Goal: Task Accomplishment & Management: Manage account settings

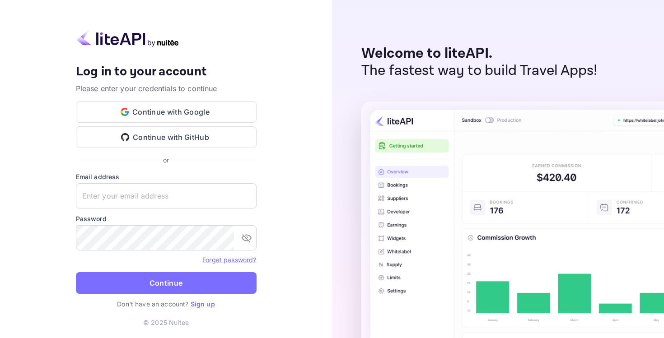
click at [167, 44] on img at bounding box center [128, 38] width 104 height 18
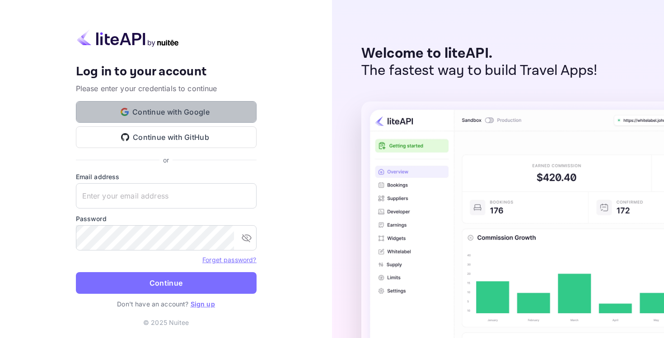
click at [173, 113] on button "Continue with Google" at bounding box center [166, 112] width 181 height 22
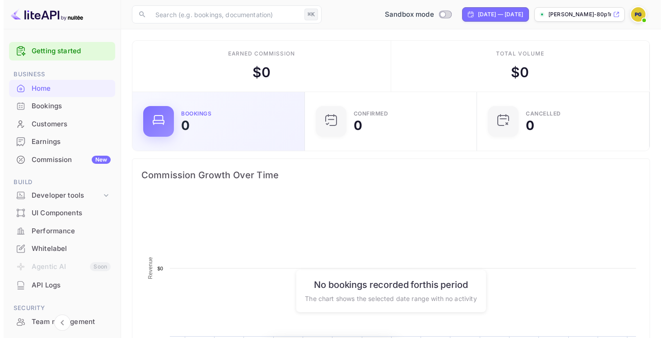
scroll to position [140, 160]
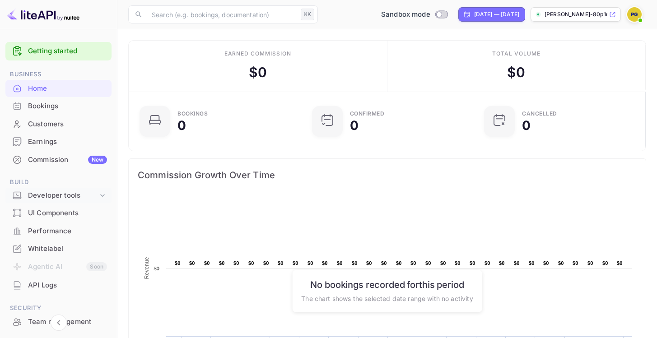
click at [71, 201] on div "Developer tools" at bounding box center [58, 196] width 106 height 16
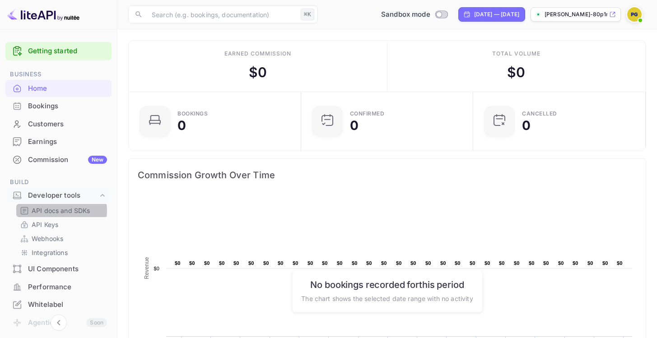
click at [56, 211] on p "API docs and SDKs" at bounding box center [61, 210] width 59 height 9
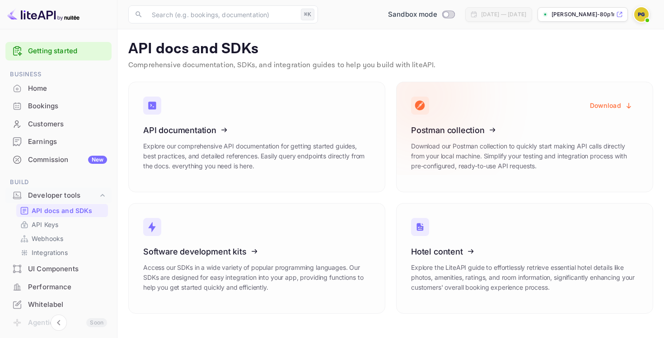
click at [457, 163] on icon at bounding box center [467, 128] width 140 height 93
click at [612, 108] on button "Download" at bounding box center [612, 106] width 54 height 18
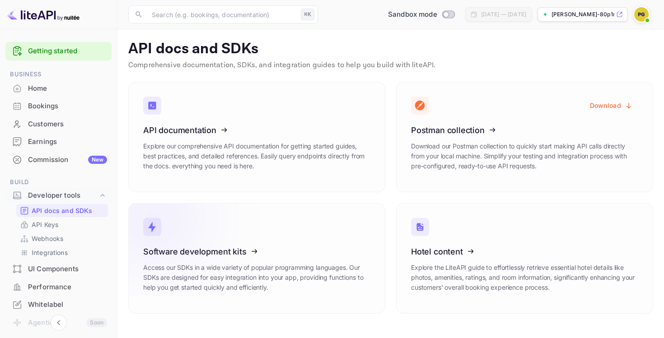
click at [282, 262] on div "Software development kits Access our SDKs in a wide variety of popular programm…" at bounding box center [256, 273] width 227 height 52
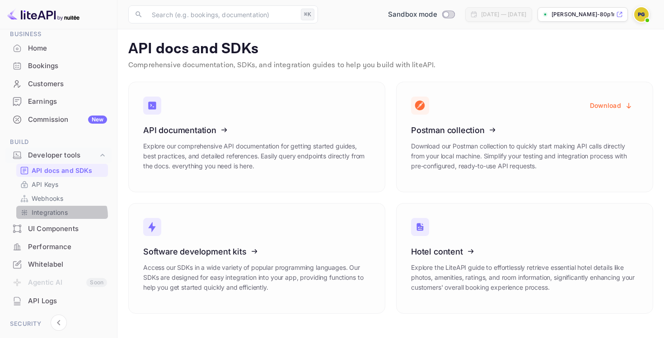
click at [56, 217] on div "Integrations" at bounding box center [62, 212] width 92 height 13
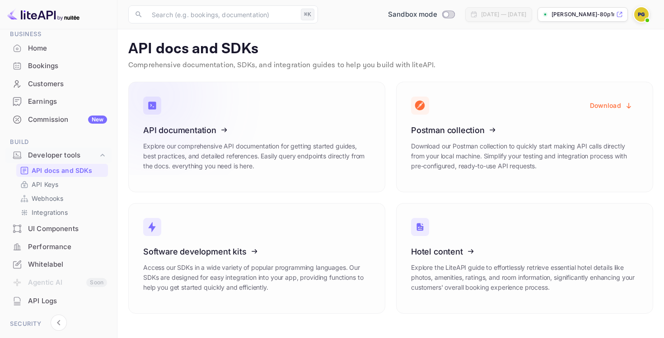
click at [191, 128] on icon at bounding box center [199, 128] width 140 height 93
click at [644, 14] on img at bounding box center [641, 14] width 14 height 14
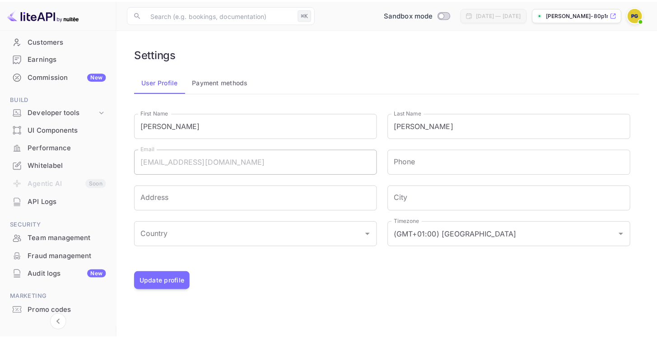
scroll to position [115, 0]
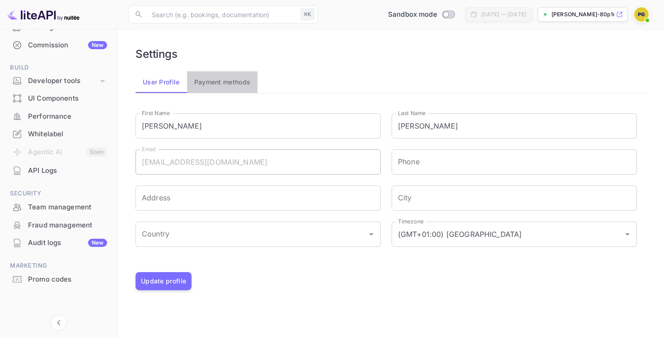
click at [215, 84] on button "Payment methods" at bounding box center [222, 82] width 71 height 22
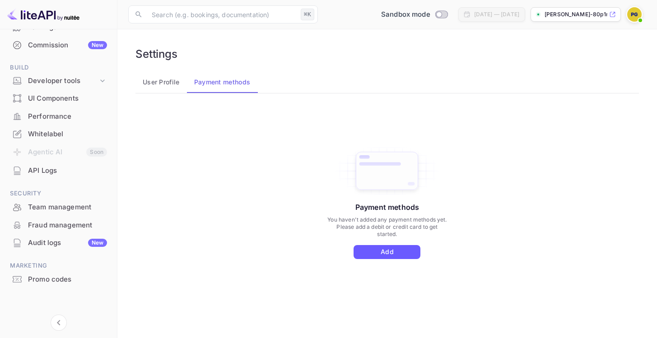
click at [374, 245] on button "Add" at bounding box center [387, 252] width 67 height 14
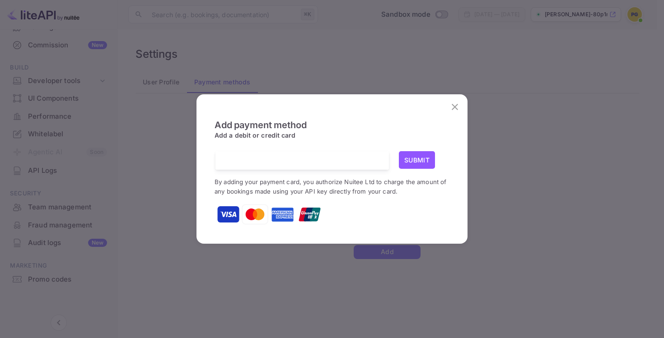
click at [333, 123] on h6 "Add payment method" at bounding box center [332, 125] width 235 height 11
click at [262, 184] on small "By adding your payment card, you authorize Nuitee Ltd to charge the amount of a…" at bounding box center [331, 186] width 232 height 17
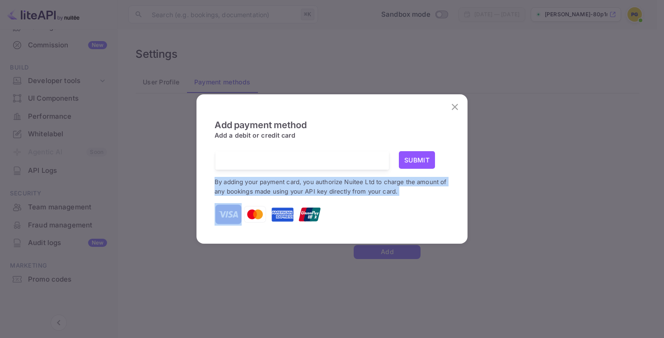
click at [262, 184] on small "By adding your payment card, you authorize Nuitee Ltd to charge the amount of a…" at bounding box center [331, 186] width 232 height 17
click at [263, 185] on small "By adding your payment card, you authorize Nuitee Ltd to charge the amount of a…" at bounding box center [331, 186] width 232 height 17
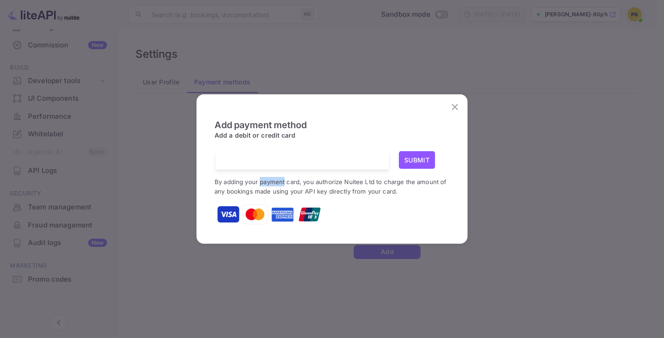
click at [263, 185] on small "By adding your payment card, you authorize Nuitee Ltd to charge the amount of a…" at bounding box center [331, 186] width 232 height 17
click at [264, 186] on p "By adding your payment card, you authorize Nuitee Ltd to charge the amount of a…" at bounding box center [332, 186] width 235 height 19
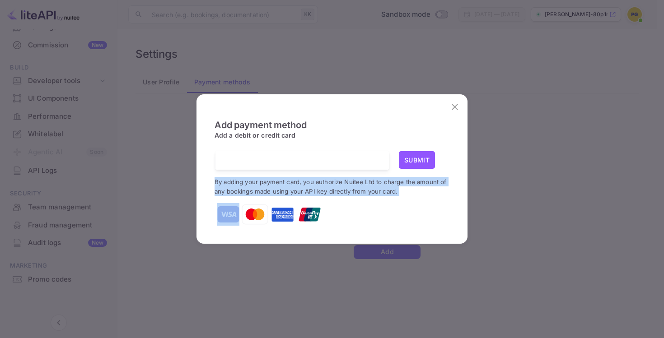
click at [264, 186] on p "By adding your payment card, you authorize Nuitee Ltd to charge the amount of a…" at bounding box center [332, 186] width 235 height 19
click at [455, 107] on icon "close" at bounding box center [455, 107] width 6 height 6
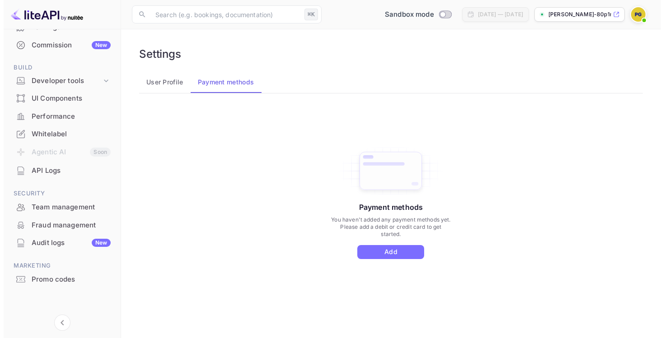
scroll to position [7, 0]
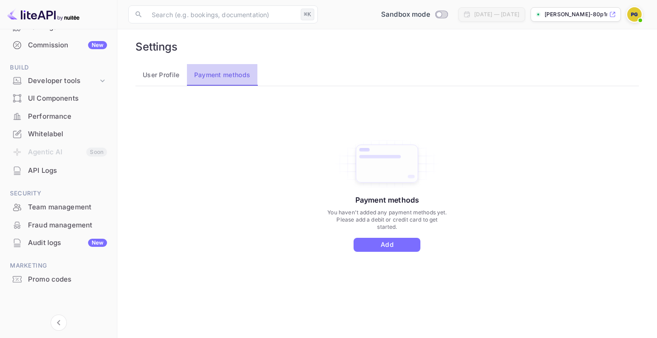
click at [214, 84] on button "Payment methods" at bounding box center [222, 75] width 71 height 22
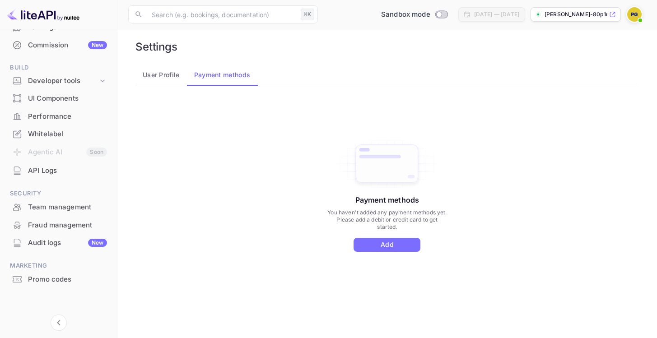
click at [361, 206] on div "Payment methods You haven't added any payment methods yet. Please add a debit o…" at bounding box center [388, 195] width 122 height 114
click at [373, 213] on p "You haven't added any payment methods yet. Please add a debit or credit card to…" at bounding box center [388, 220] width 122 height 22
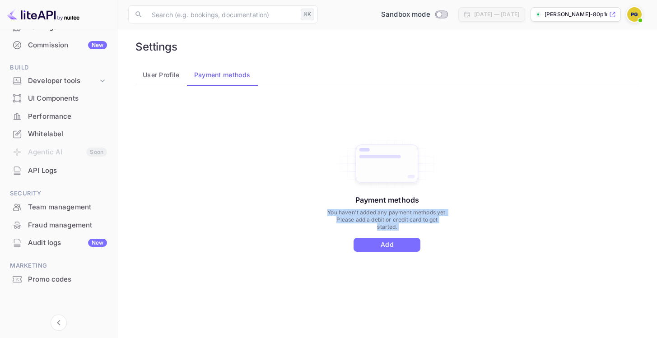
click at [373, 213] on p "You haven't added any payment methods yet. Please add a debit or credit card to…" at bounding box center [388, 220] width 122 height 22
click at [407, 243] on button "Add" at bounding box center [387, 245] width 67 height 14
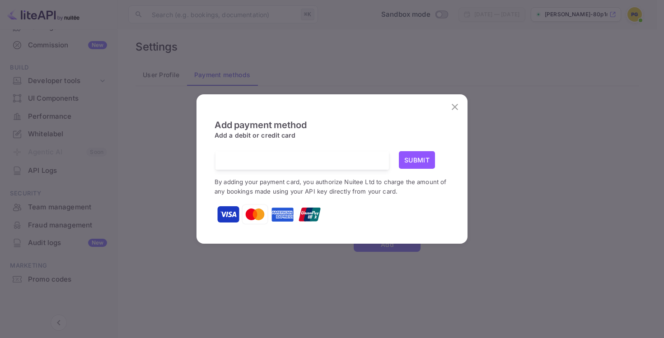
click at [257, 129] on span "Add payment method" at bounding box center [261, 134] width 92 height 29
click at [307, 183] on small "By adding your payment card, you authorize Nuitee Ltd to charge the amount of a…" at bounding box center [331, 186] width 232 height 17
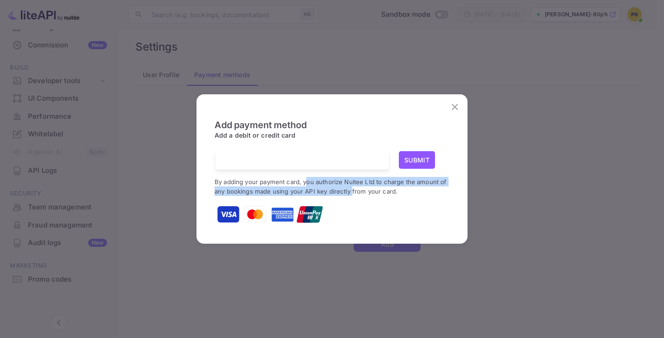
drag, startPoint x: 307, startPoint y: 183, endPoint x: 351, endPoint y: 193, distance: 45.4
click at [351, 193] on small "By adding your payment card, you authorize Nuitee Ltd to charge the amount of a…" at bounding box center [331, 186] width 232 height 17
click at [351, 194] on small "By adding your payment card, you authorize Nuitee Ltd to charge the amount of a…" at bounding box center [331, 186] width 232 height 17
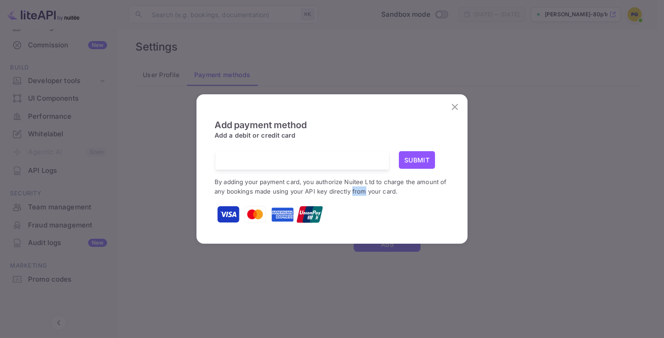
click at [351, 194] on small "By adding your payment card, you authorize Nuitee Ltd to charge the amount of a…" at bounding box center [331, 186] width 232 height 17
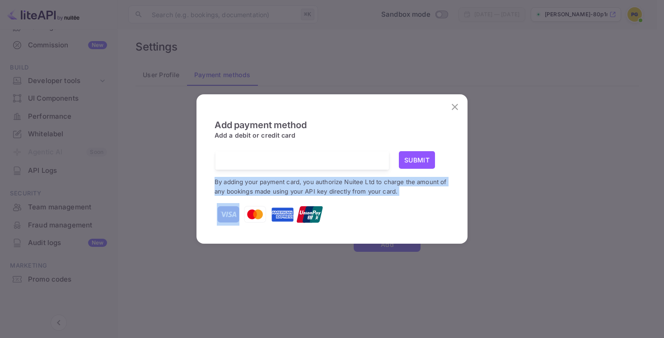
click at [351, 194] on small "By adding your payment card, you authorize Nuitee Ltd to charge the amount of a…" at bounding box center [331, 186] width 232 height 17
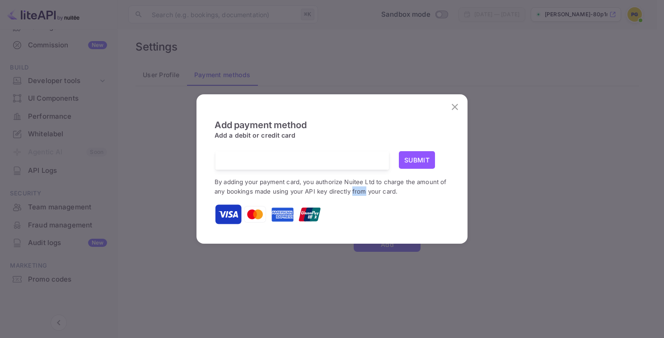
click at [351, 194] on small "By adding your payment card, you authorize Nuitee Ltd to charge the amount of a…" at bounding box center [331, 186] width 232 height 17
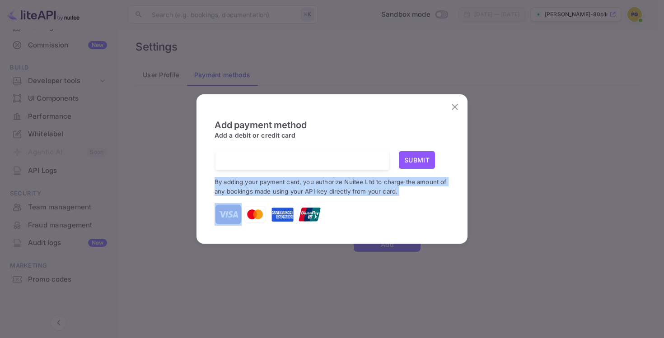
click at [351, 194] on small "By adding your payment card, you authorize Nuitee Ltd to charge the amount of a…" at bounding box center [331, 186] width 232 height 17
